Goal: Information Seeking & Learning: Check status

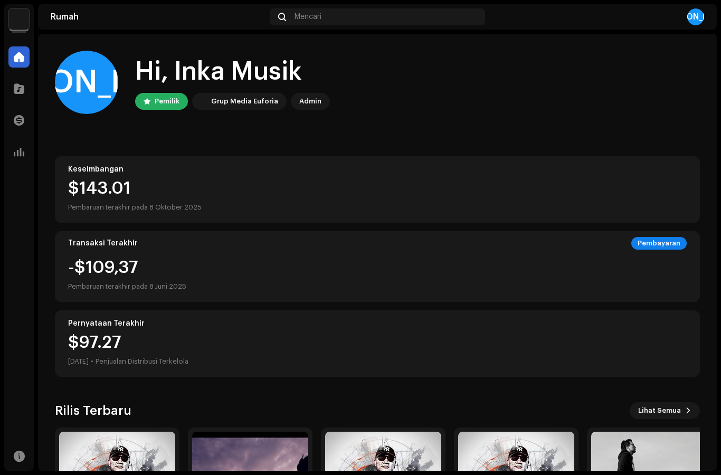
click at [23, 113] on div at bounding box center [18, 120] width 21 height 21
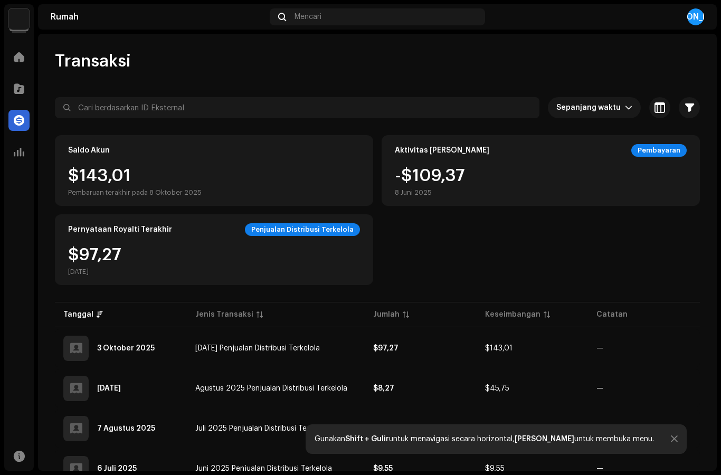
click at [25, 152] on div at bounding box center [18, 152] width 21 height 21
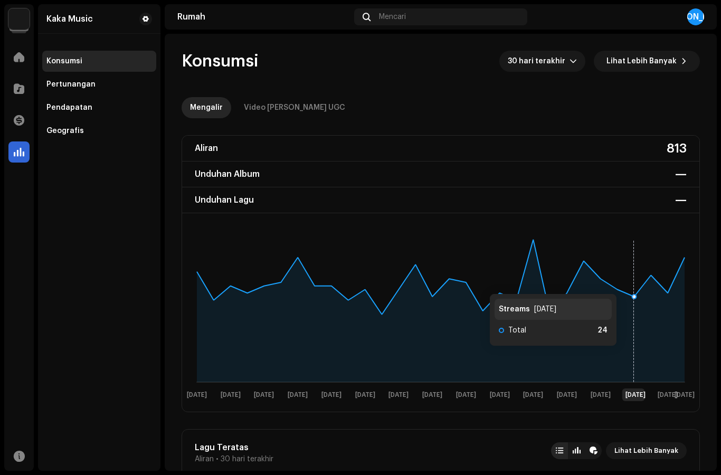
click at [627, 284] on rect at bounding box center [440, 318] width 509 height 169
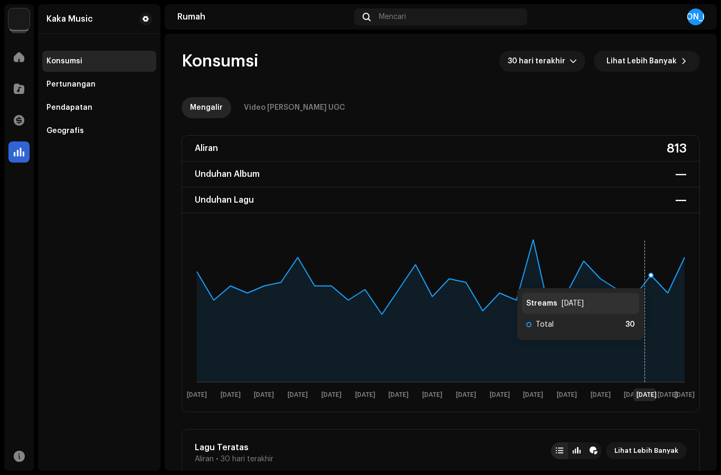
click at [655, 278] on rect at bounding box center [440, 318] width 509 height 169
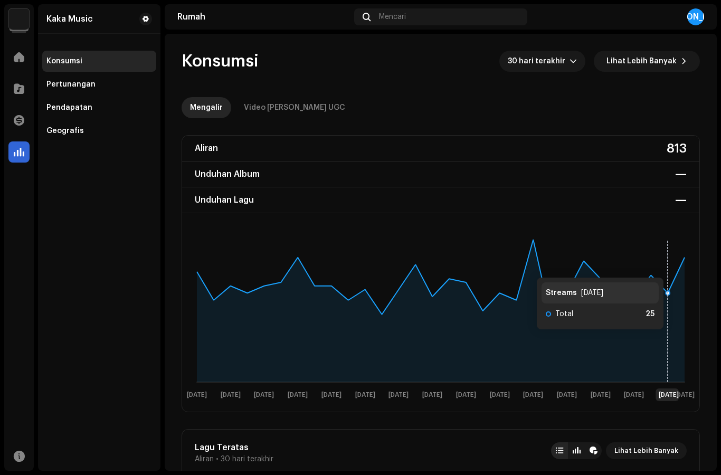
click at [675, 268] on rect at bounding box center [440, 318] width 509 height 169
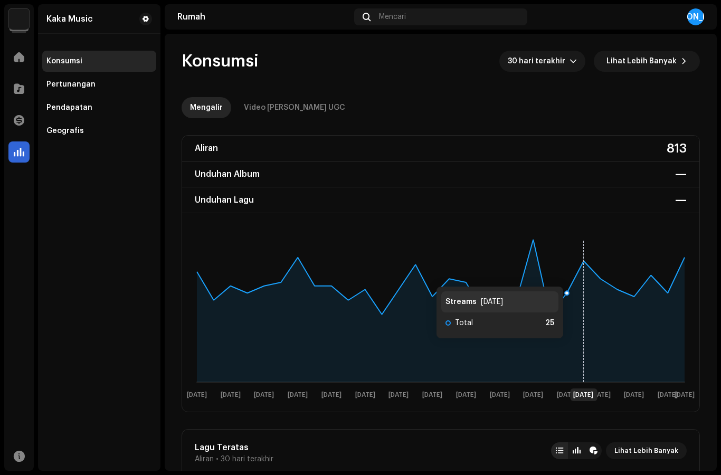
click at [574, 277] on rect at bounding box center [440, 318] width 509 height 169
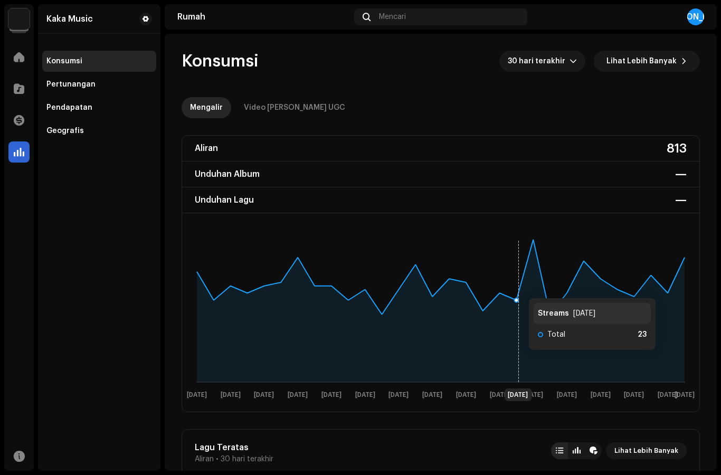
click at [519, 286] on icon at bounding box center [519, 311] width 0 height 143
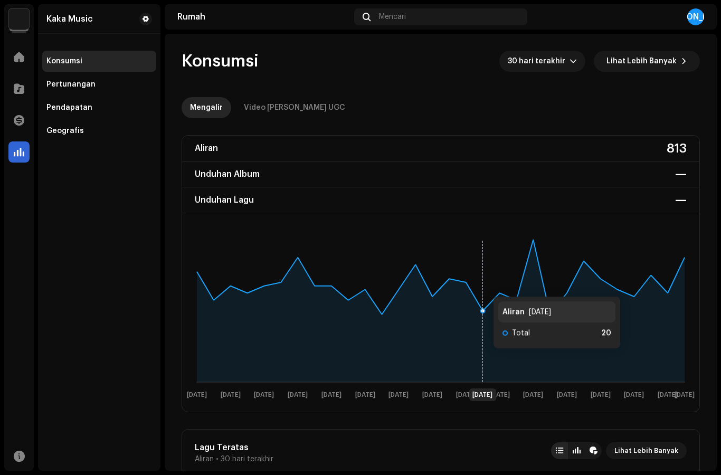
click at [80, 80] on div "Pertunangan" at bounding box center [99, 84] width 114 height 21
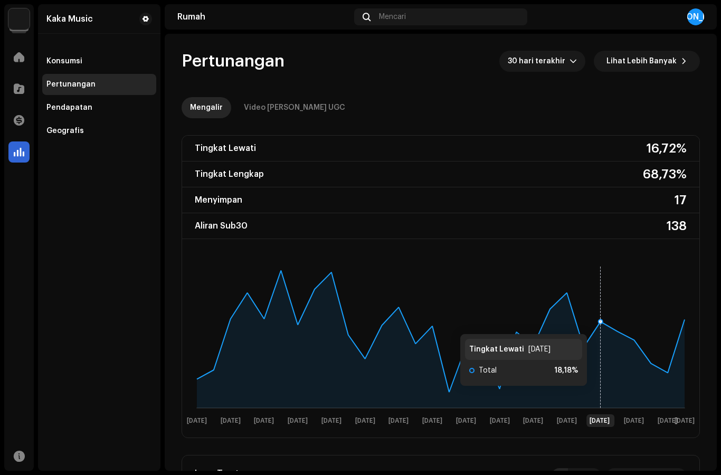
click at [598, 324] on rect at bounding box center [440, 344] width 509 height 169
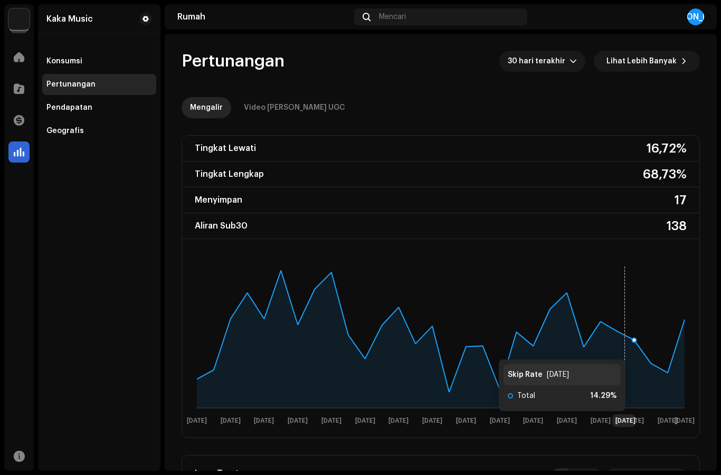
click at [637, 350] on icon at bounding box center [441, 339] width 488 height 138
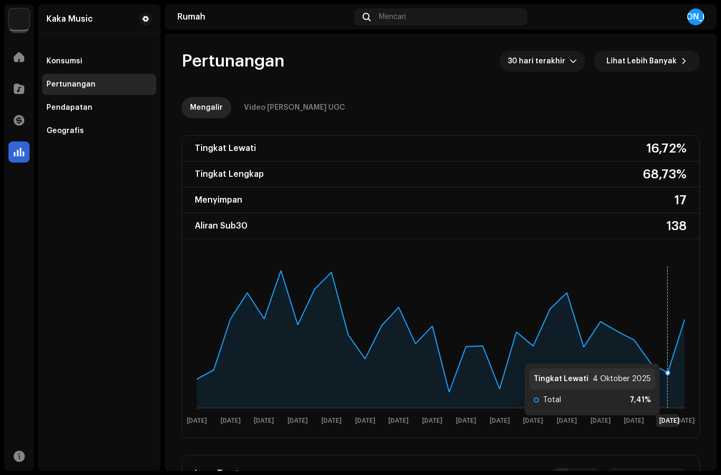
click at [662, 353] on rect at bounding box center [440, 344] width 509 height 169
click at [678, 325] on rect at bounding box center [440, 344] width 509 height 169
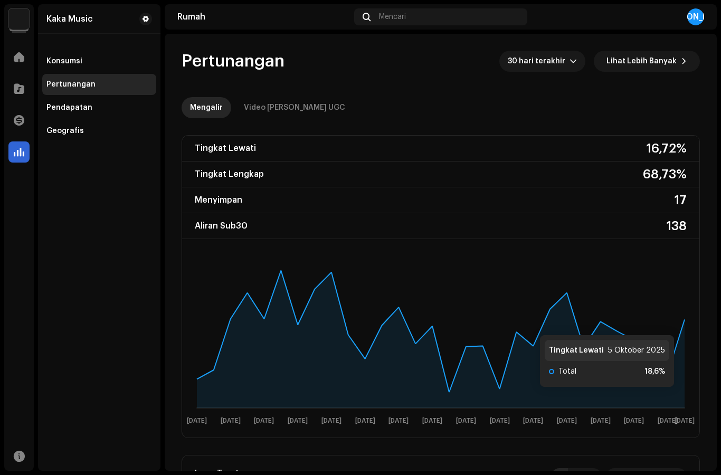
click at [268, 101] on div "Video [PERSON_NAME] UGC" at bounding box center [294, 107] width 101 height 21
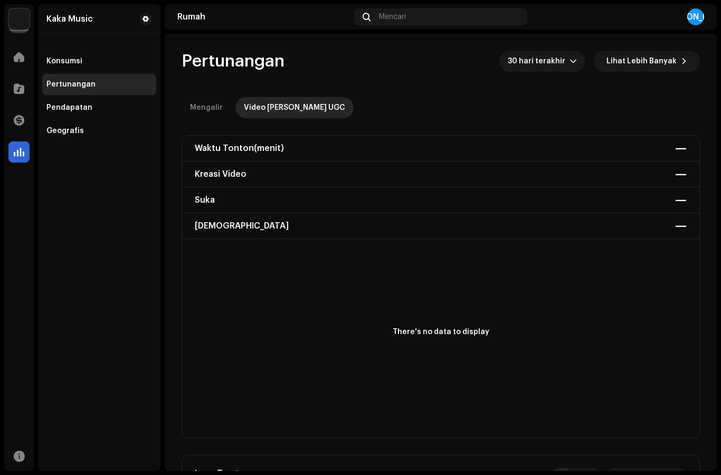
click at [79, 54] on div "Konsumsi" at bounding box center [99, 61] width 114 height 21
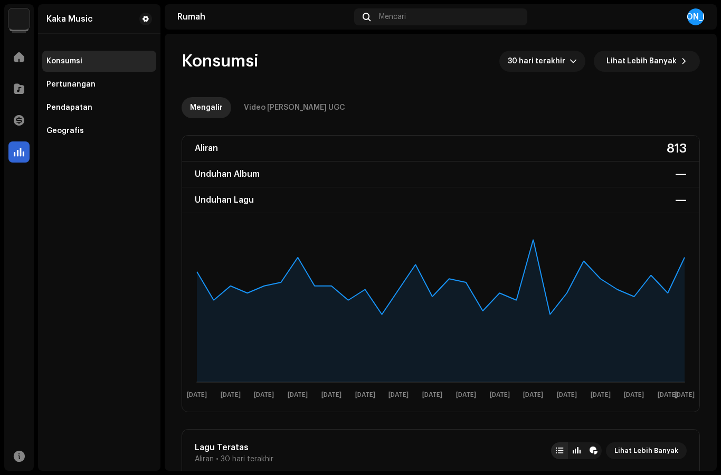
click at [268, 106] on font "Video [PERSON_NAME] UGC" at bounding box center [294, 107] width 101 height 7
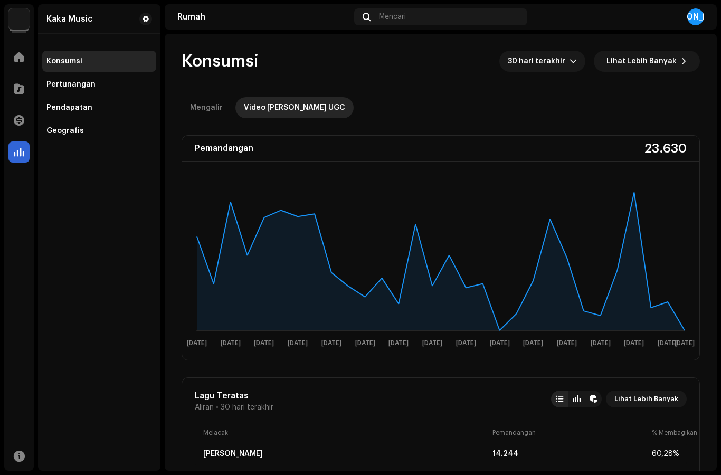
click at [633, 203] on icon at bounding box center [441, 261] width 488 height 138
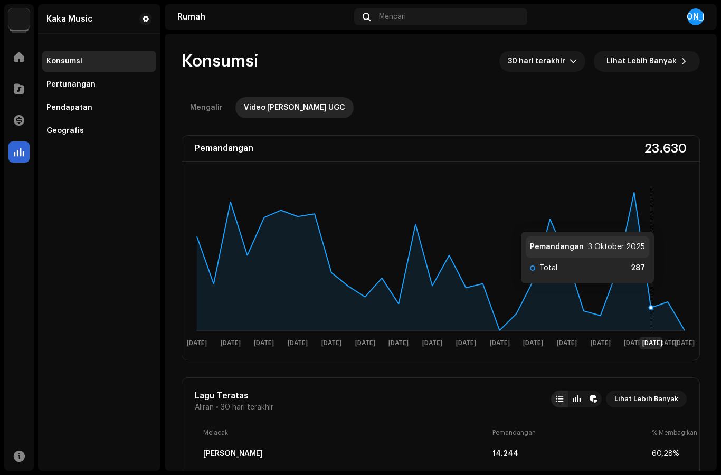
click at [659, 294] on rect at bounding box center [440, 267] width 509 height 169
click at [671, 297] on rect at bounding box center [440, 267] width 509 height 169
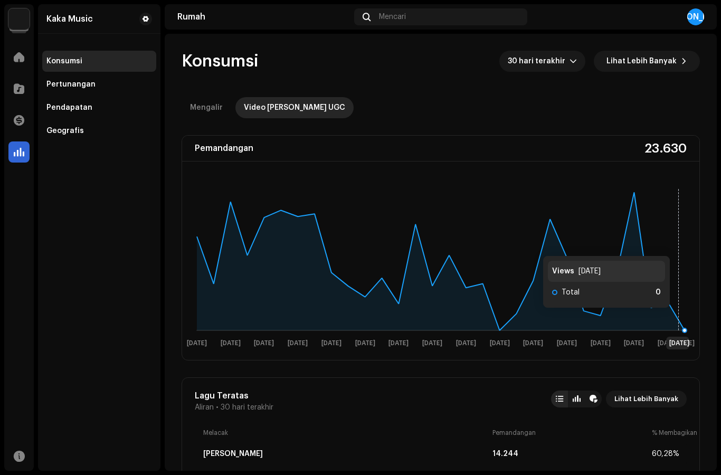
click at [681, 318] on rect at bounding box center [440, 267] width 509 height 169
click at [558, 220] on rect at bounding box center [440, 267] width 509 height 169
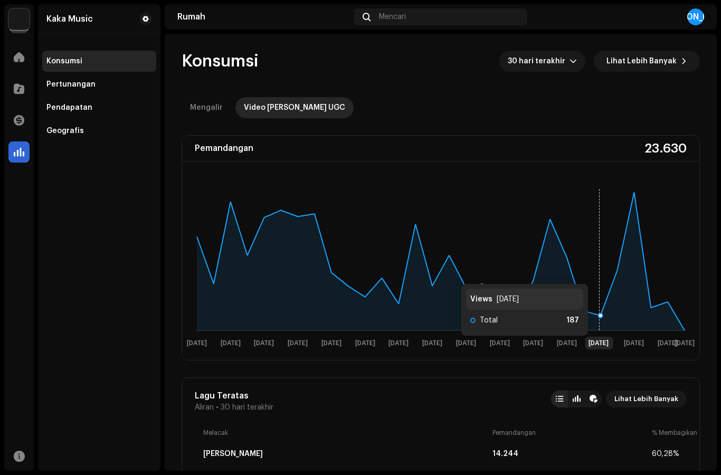
click at [599, 274] on rect at bounding box center [440, 267] width 509 height 169
click at [630, 200] on rect at bounding box center [440, 267] width 509 height 169
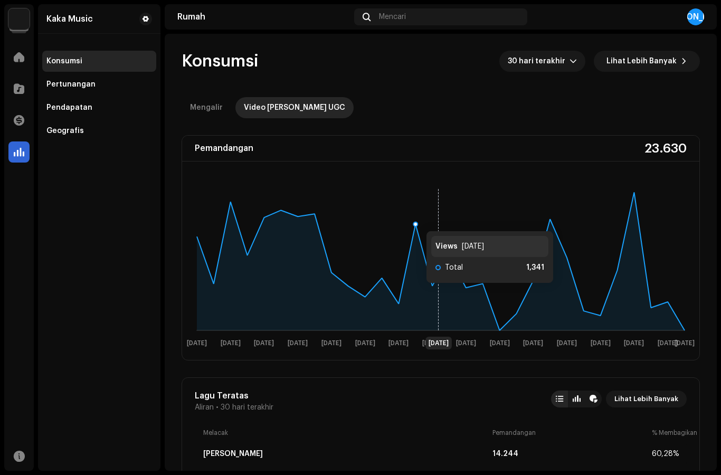
click at [439, 221] on icon at bounding box center [439, 259] width 0 height 143
click at [324, 223] on rect at bounding box center [440, 267] width 509 height 169
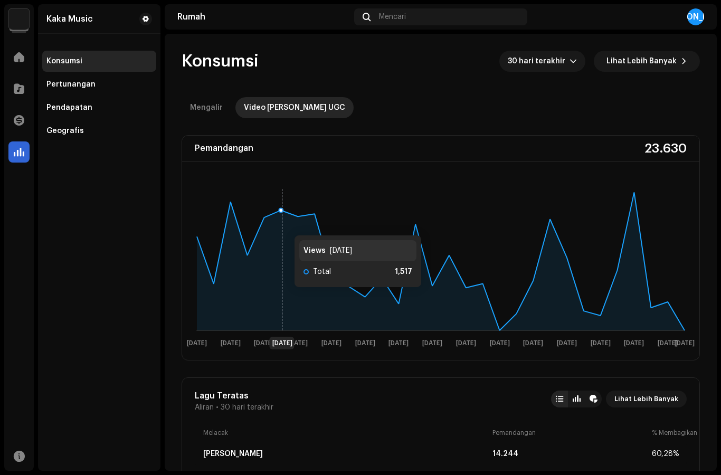
click at [284, 226] on icon at bounding box center [441, 261] width 488 height 138
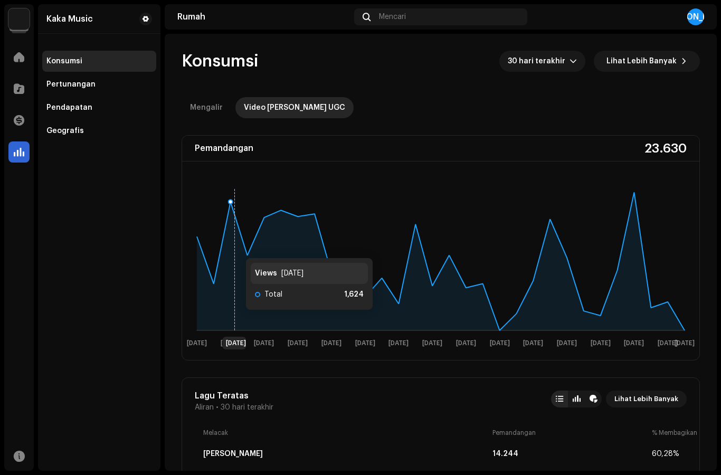
click at [236, 248] on icon at bounding box center [441, 261] width 488 height 138
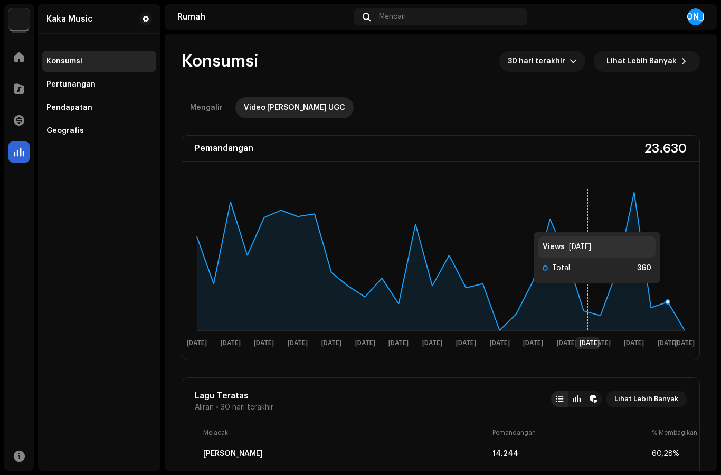
click at [672, 294] on rect at bounding box center [440, 267] width 509 height 169
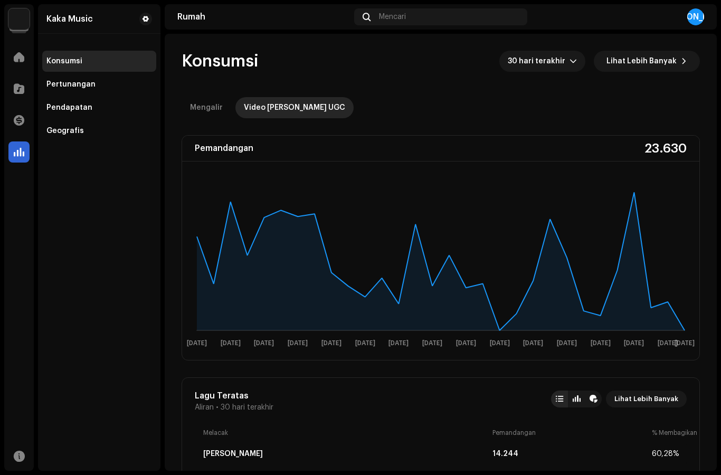
click at [686, 313] on rect at bounding box center [440, 267] width 509 height 169
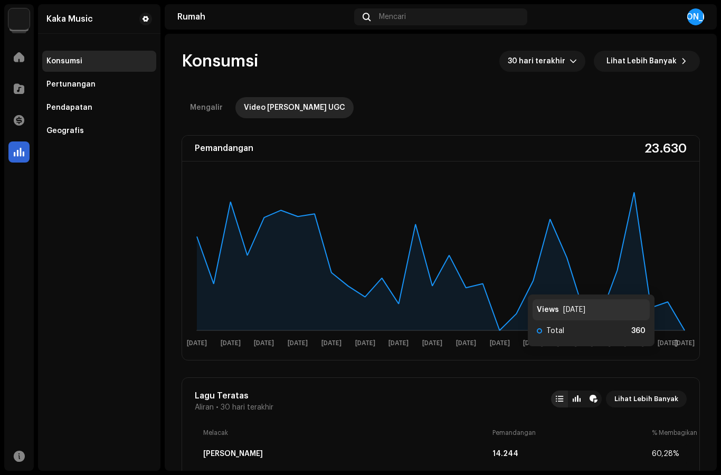
click at [666, 284] on rect at bounding box center [440, 267] width 509 height 169
click at [678, 316] on rect at bounding box center [440, 267] width 509 height 169
click at [671, 284] on rect at bounding box center [440, 267] width 509 height 169
click at [68, 81] on font "Pertunangan" at bounding box center [70, 84] width 49 height 7
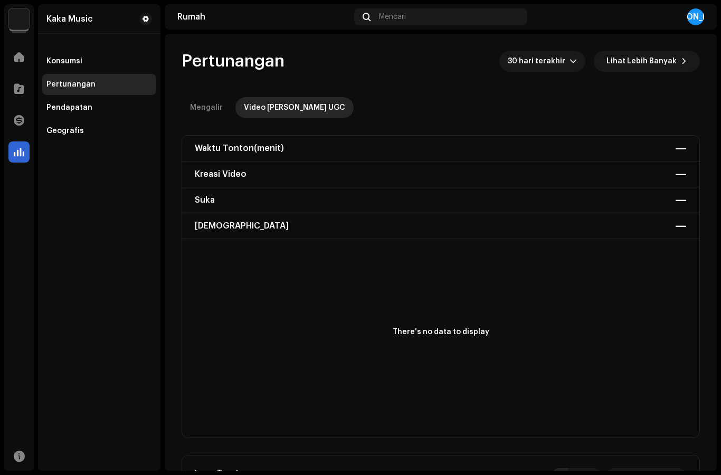
click at [452, 145] on div "Waktu Tonton (menit) —" at bounding box center [441, 149] width 518 height 26
click at [70, 61] on font "Konsumsi" at bounding box center [64, 61] width 36 height 7
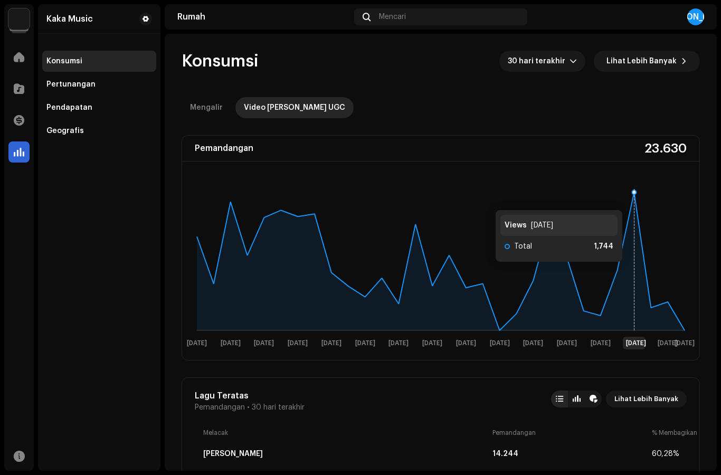
click at [634, 200] on icon at bounding box center [441, 261] width 488 height 138
click at [18, 55] on span at bounding box center [19, 57] width 11 height 8
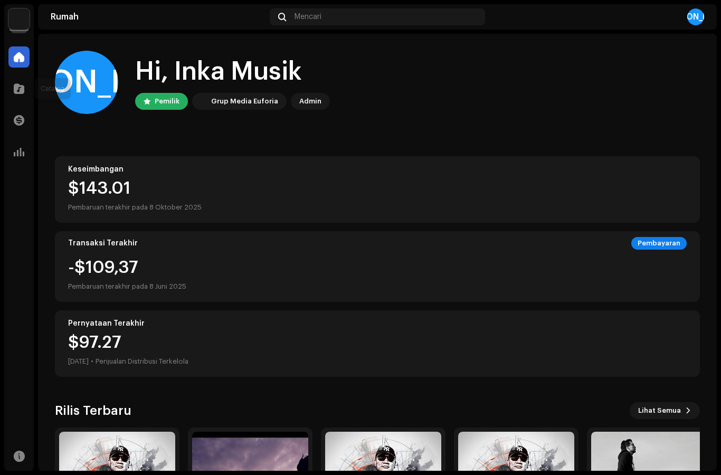
click at [20, 82] on div at bounding box center [18, 88] width 21 height 21
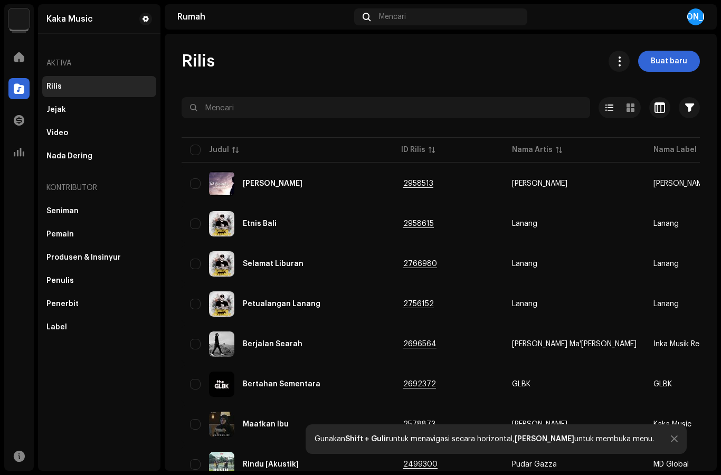
click at [61, 126] on div "Video" at bounding box center [99, 133] width 114 height 21
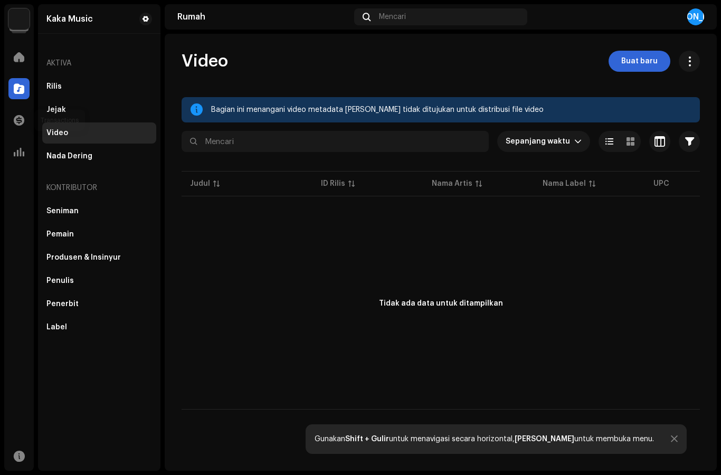
click at [24, 116] on div at bounding box center [18, 120] width 21 height 21
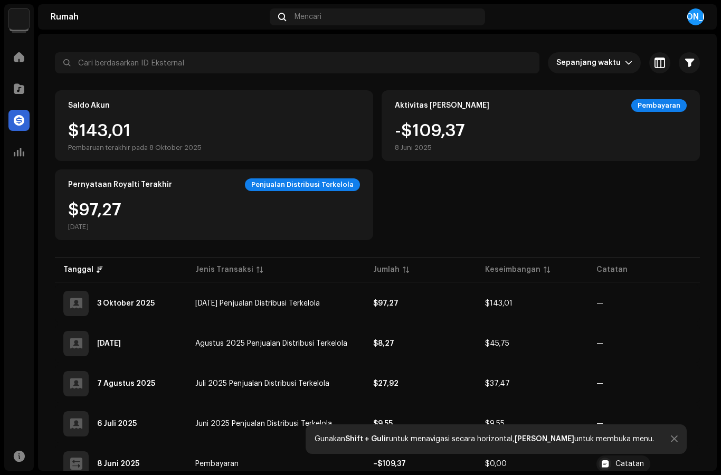
scroll to position [52, 0]
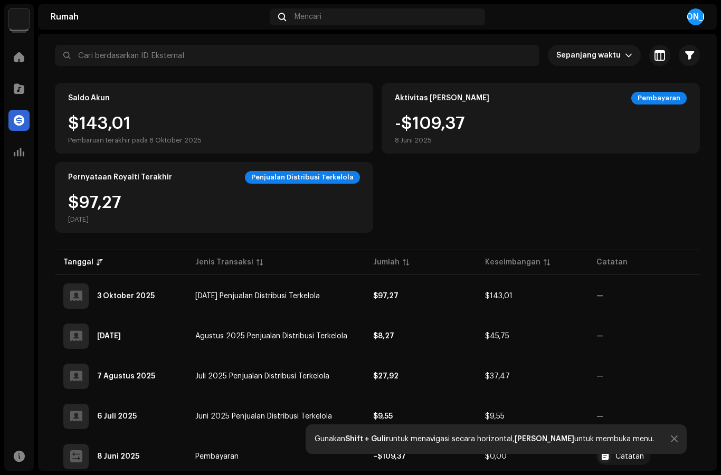
click at [296, 125] on div "$143,01 Pembaruan terakhir pada 8 Oktober 2025" at bounding box center [214, 130] width 292 height 30
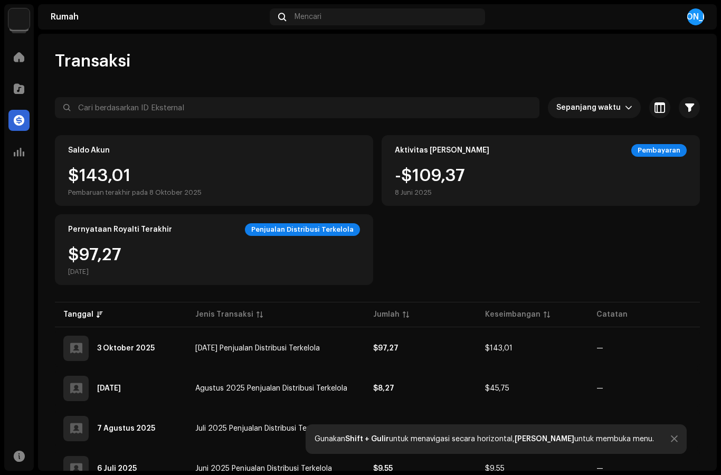
scroll to position [0, 0]
click at [28, 154] on div at bounding box center [18, 152] width 21 height 21
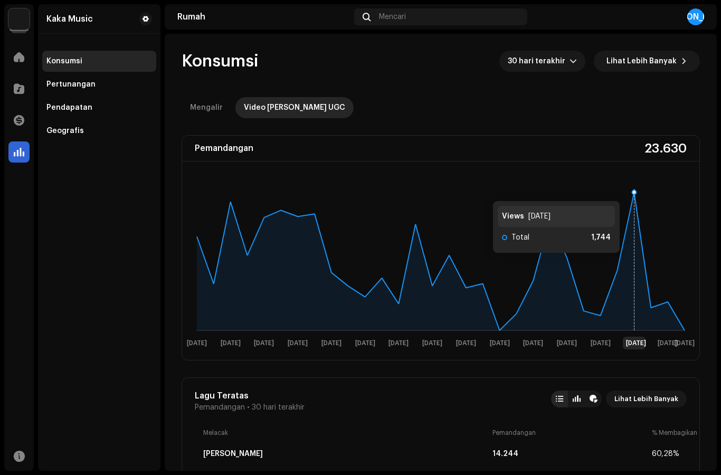
click at [631, 191] on rect at bounding box center [440, 267] width 509 height 169
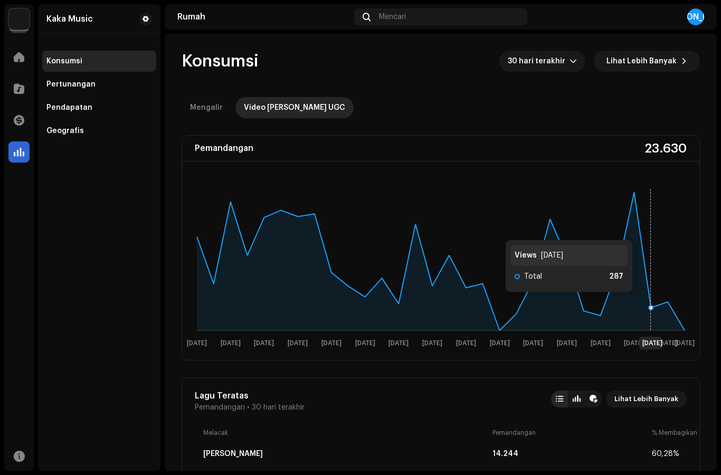
click at [644, 303] on icon at bounding box center [441, 261] width 488 height 138
click at [24, 59] on span at bounding box center [19, 57] width 11 height 8
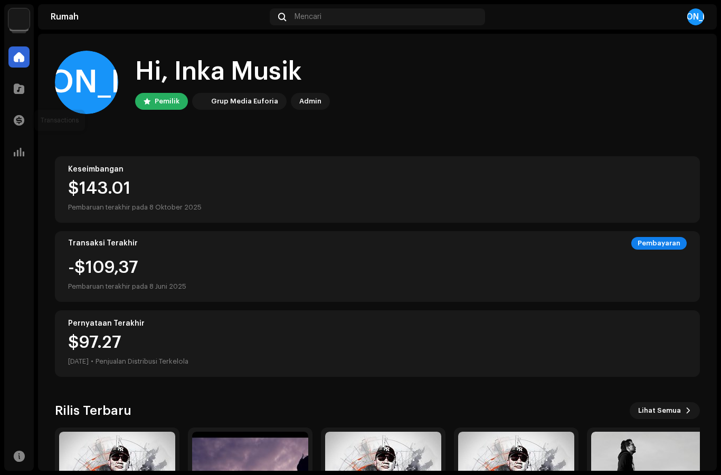
click at [20, 120] on span at bounding box center [19, 120] width 11 height 8
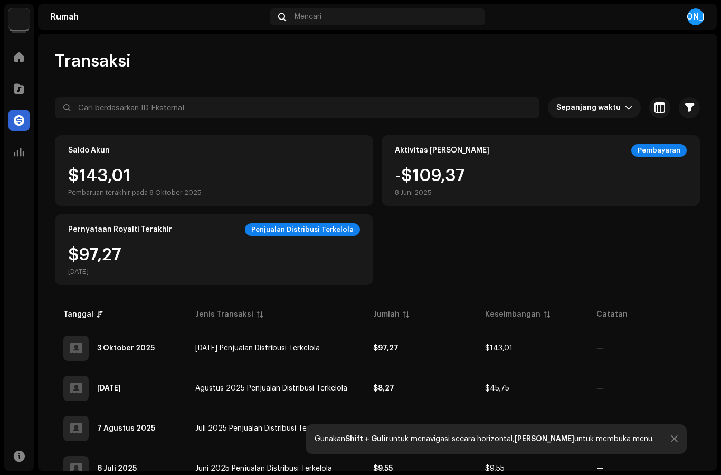
click at [22, 85] on span at bounding box center [19, 89] width 11 height 8
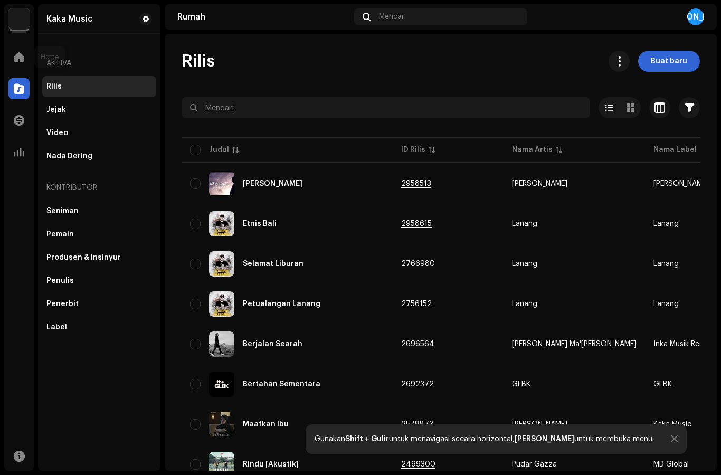
scroll to position [-2, 0]
click at [20, 54] on span at bounding box center [19, 57] width 11 height 8
